Goal: Navigation & Orientation: Find specific page/section

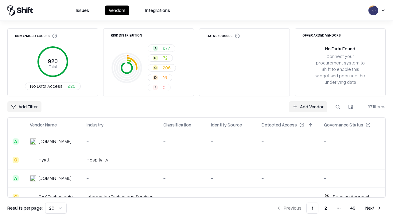
click at [56, 208] on html "Issues Vendors Integrations Unmanaged Access 920 Total No Data Access 920 Risk …" at bounding box center [196, 110] width 393 height 221
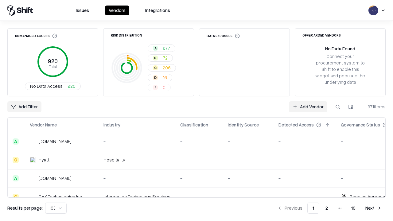
click at [373, 208] on button "Next" at bounding box center [373, 207] width 24 height 11
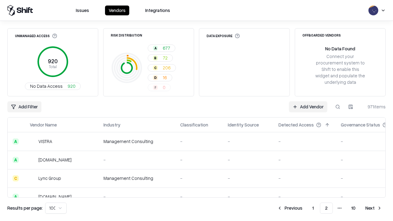
click at [373, 208] on button "Next" at bounding box center [373, 207] width 24 height 11
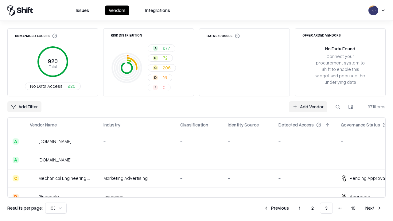
click at [373, 208] on button "Next" at bounding box center [373, 207] width 24 height 11
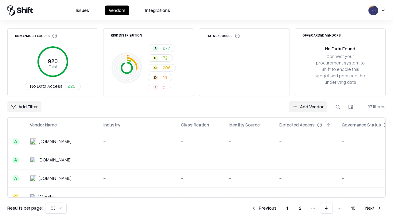
click at [373, 208] on button "Next" at bounding box center [373, 207] width 24 height 11
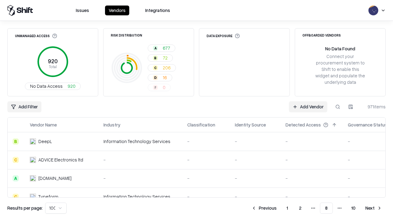
click at [373, 208] on button "Next" at bounding box center [373, 207] width 24 height 11
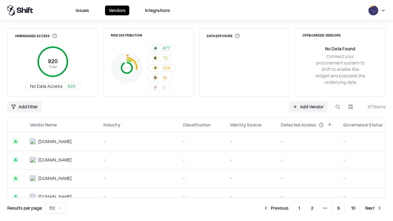
click at [373, 208] on button "Next" at bounding box center [373, 207] width 24 height 11
click at [289, 208] on button "Previous" at bounding box center [289, 207] width 33 height 11
click at [276, 208] on button "Previous" at bounding box center [275, 207] width 33 height 11
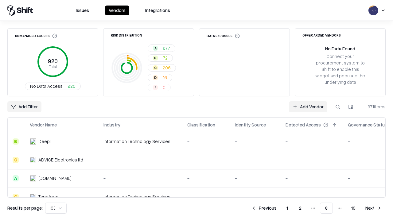
click at [264, 208] on button "Previous" at bounding box center [263, 207] width 33 height 11
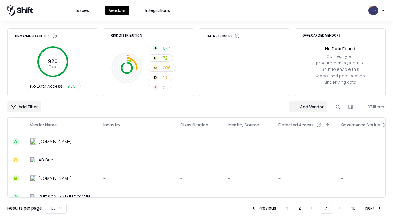
click at [263, 208] on button "Previous" at bounding box center [263, 207] width 33 height 11
click at [264, 208] on button "Previous" at bounding box center [263, 207] width 33 height 11
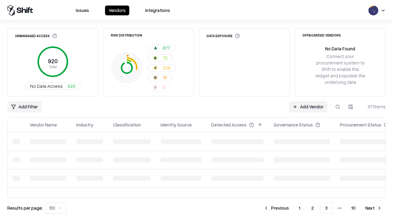
click at [276, 208] on button "Previous" at bounding box center [276, 207] width 33 height 11
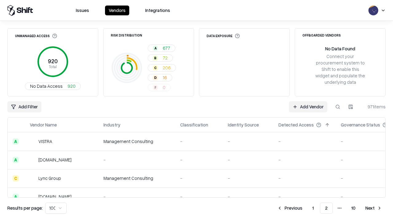
click at [289, 208] on button "Previous" at bounding box center [289, 207] width 33 height 11
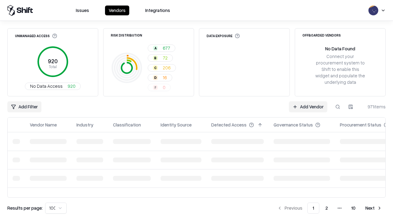
click at [56, 208] on html "Issues Vendors Integrations Unmanaged Access 920 Total No Data Access 920 Risk …" at bounding box center [196, 110] width 393 height 221
